Goal: Information Seeking & Learning: Learn about a topic

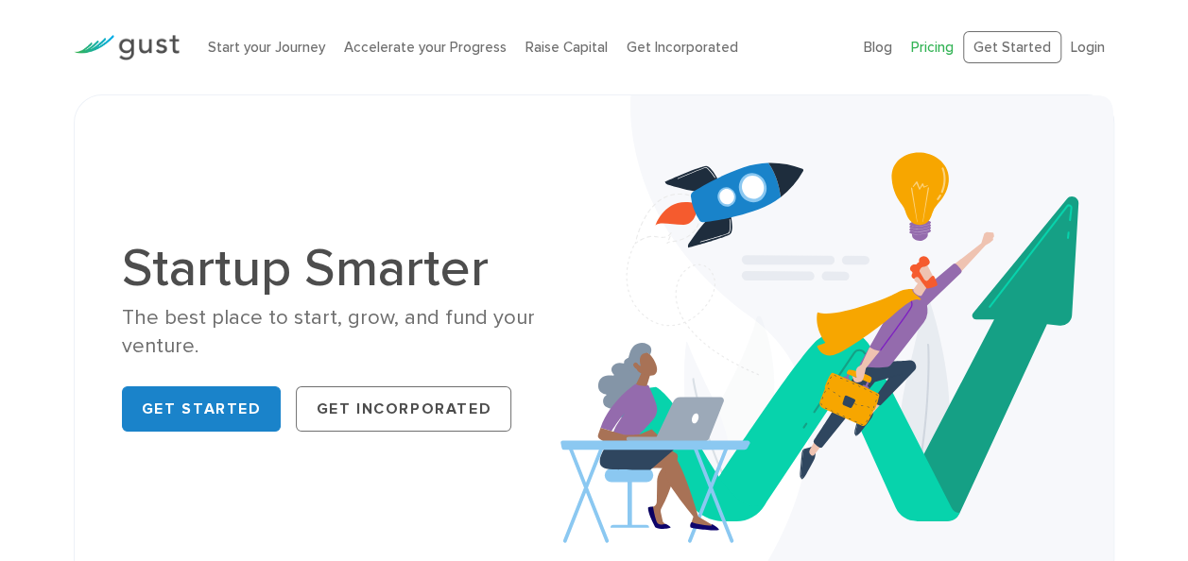
click at [925, 45] on link "Pricing" at bounding box center [932, 47] width 43 height 17
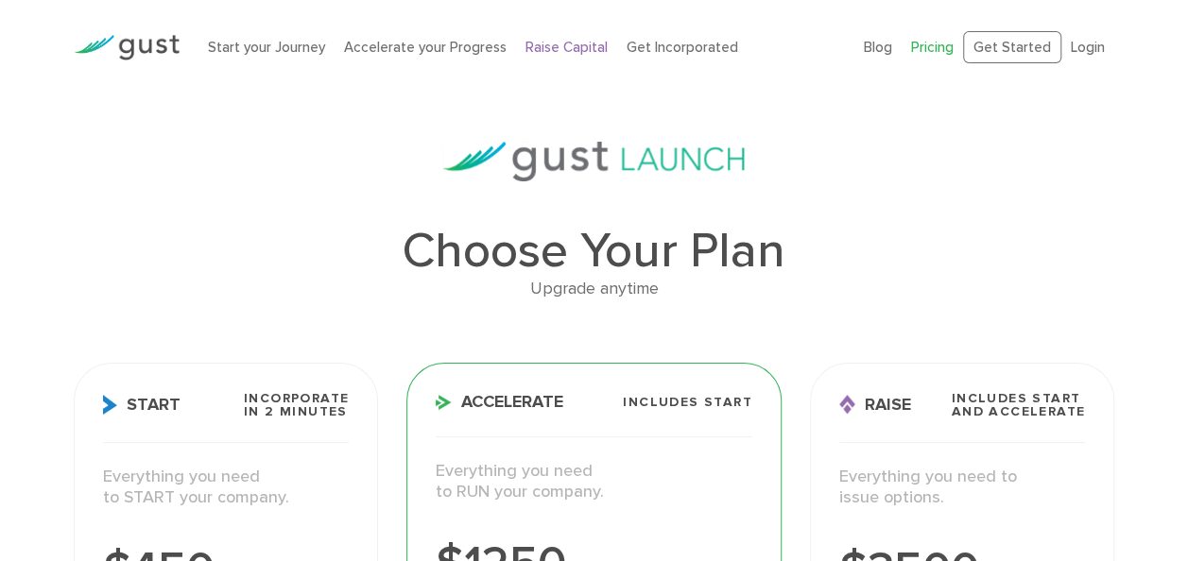
click at [534, 42] on link "Raise Capital" at bounding box center [566, 47] width 82 height 17
